Goal: Information Seeking & Learning: Learn about a topic

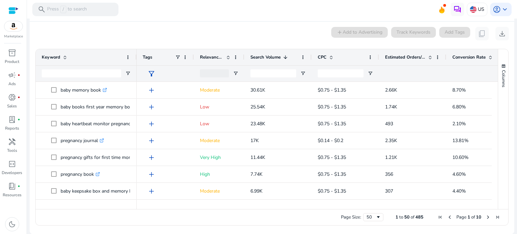
scroll to position [0, 24]
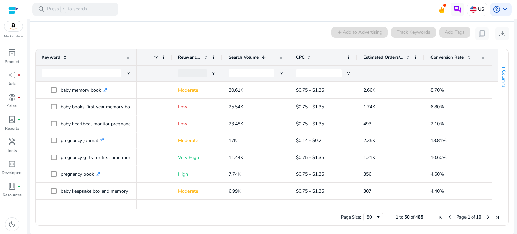
click at [500, 79] on span "Columns" at bounding box center [503, 78] width 6 height 17
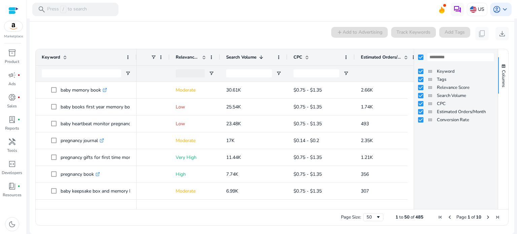
click at [508, 81] on ag-grid-angular "Press ENTER to sort. Press ALT DOWN to open column menu. Press CTRL ENTER to op…" at bounding box center [272, 136] width 484 height 183
click at [266, 222] on div "Page Size: 50 1 to 50 of 485 Page 1 of 10" at bounding box center [272, 217] width 472 height 16
click at [295, 212] on div "Page Size: 50 1 to 50 of 485 Page 1 of 10" at bounding box center [272, 217] width 472 height 16
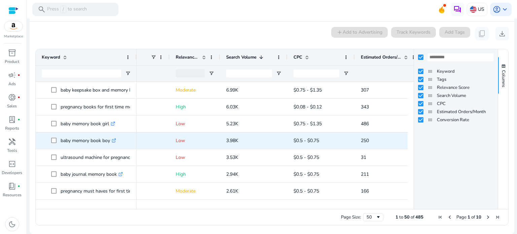
scroll to position [135, 0]
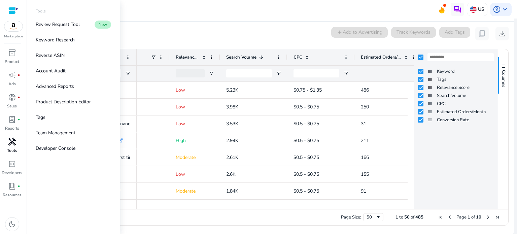
click at [7, 147] on p "Tools" at bounding box center [12, 150] width 10 height 6
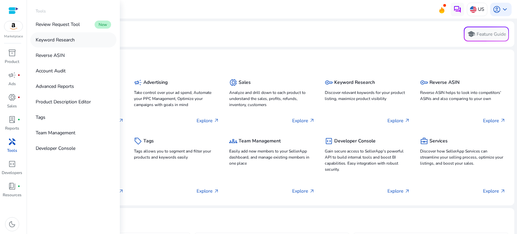
click at [66, 37] on p "Keyword Research" at bounding box center [55, 39] width 39 height 7
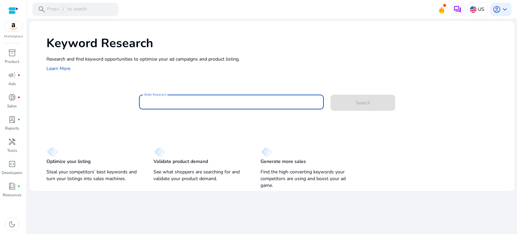
click at [182, 102] on input "Enter Keyword" at bounding box center [231, 101] width 174 height 7
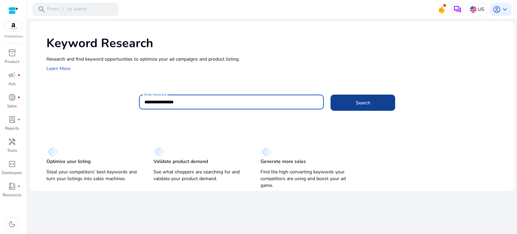
type input "**********"
click at [338, 100] on span at bounding box center [362, 103] width 65 height 16
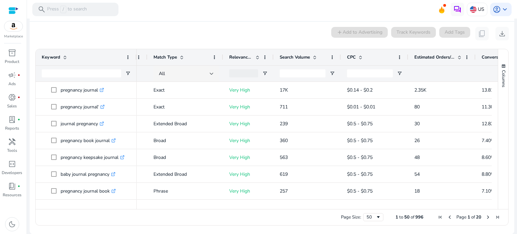
scroll to position [0, 9]
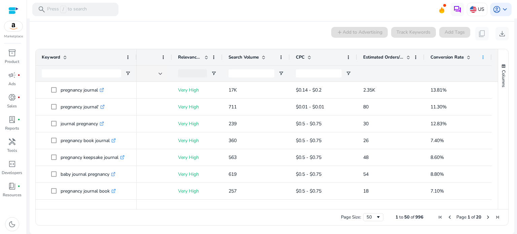
click at [480, 59] on span at bounding box center [482, 56] width 5 height 5
click at [505, 54] on div "Columns" at bounding box center [503, 129] width 10 height 160
click at [503, 72] on button "Columns" at bounding box center [503, 75] width 10 height 36
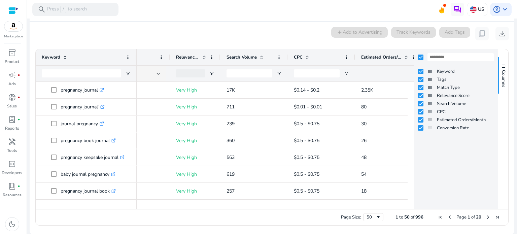
click at [508, 74] on ag-grid-angular "Press ENTER to sort. Press ALT DOWN to open column menu Drag here to set row gr…" at bounding box center [272, 136] width 484 height 183
click at [315, 217] on div "Page Size: 50 1 to 50 of 996 Page 1 of 20" at bounding box center [272, 217] width 472 height 16
click at [500, 79] on span "Columns" at bounding box center [503, 78] width 6 height 17
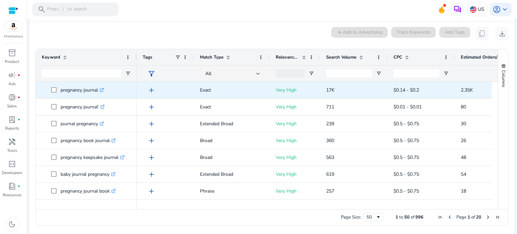
click at [147, 91] on span "add" at bounding box center [151, 90] width 8 height 8
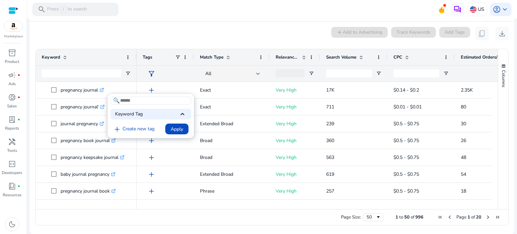
click at [121, 213] on div at bounding box center [258, 117] width 517 height 234
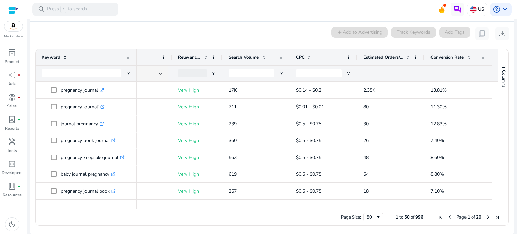
scroll to position [67, 0]
